Goal: Information Seeking & Learning: Learn about a topic

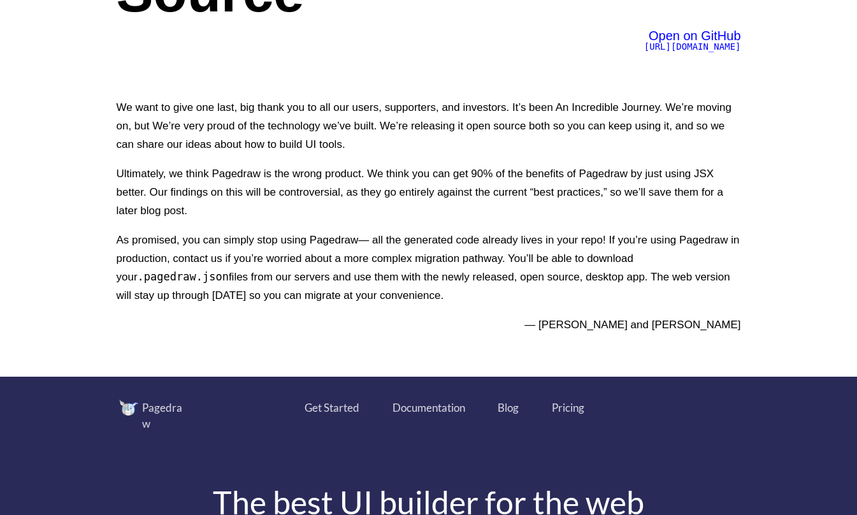
scroll to position [255, 0]
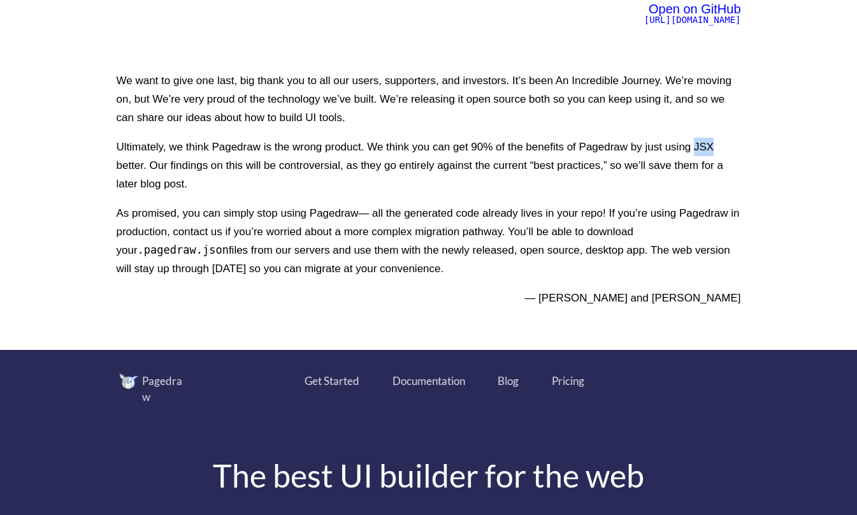
drag, startPoint x: 722, startPoint y: 145, endPoint x: 696, endPoint y: 146, distance: 25.5
click at [696, 146] on p "Ultimately, we think Pagedraw is the wrong product. We think you can get 90% of…" at bounding box center [429, 165] width 624 height 55
copy p "JSX"
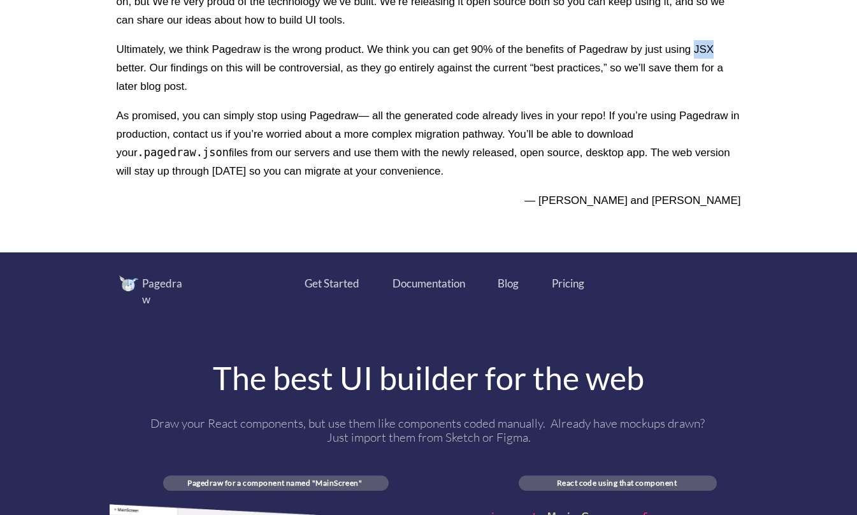
scroll to position [382, 0]
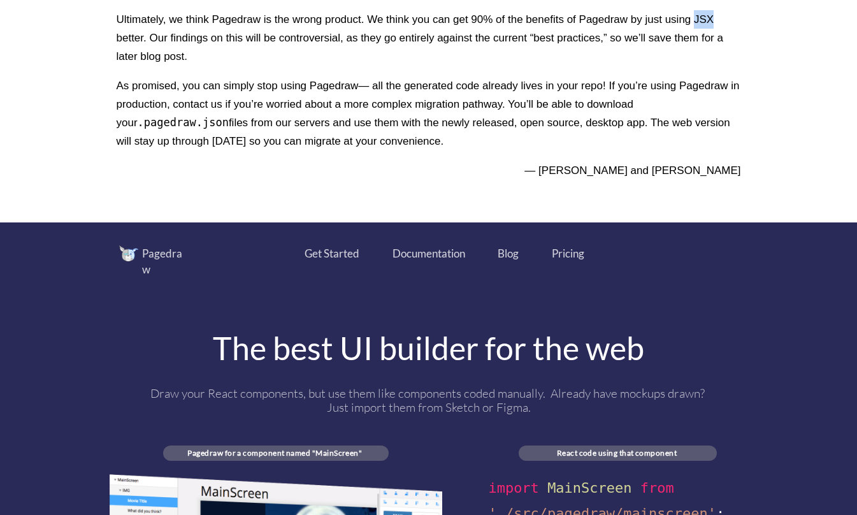
click at [560, 254] on div "Pricing" at bounding box center [568, 253] width 32 height 17
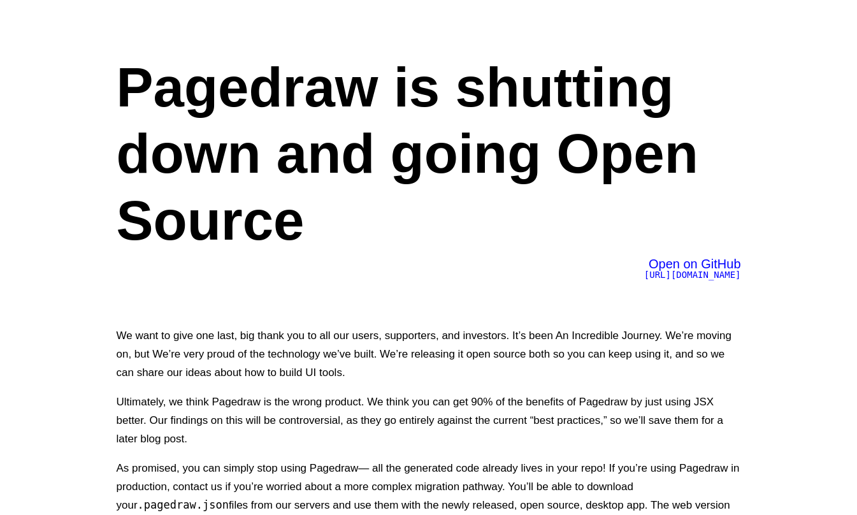
click at [666, 266] on span "Open on GitHub" at bounding box center [694, 264] width 92 height 14
